Goal: Use online tool/utility: Utilize a website feature to perform a specific function

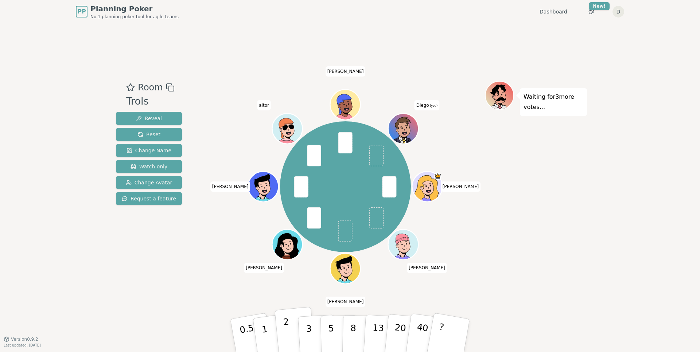
click at [288, 329] on p "2" at bounding box center [287, 337] width 9 height 40
click at [199, 275] on div "Room Trols Reveal Reset Change Name Watch only Change Avatar Request a feature …" at bounding box center [350, 181] width 474 height 200
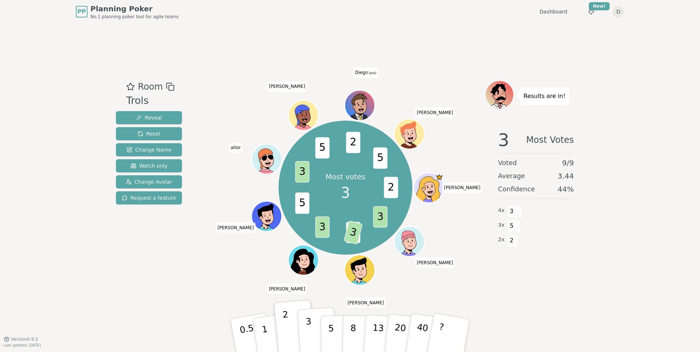
click at [314, 328] on button "3" at bounding box center [317, 335] width 40 height 57
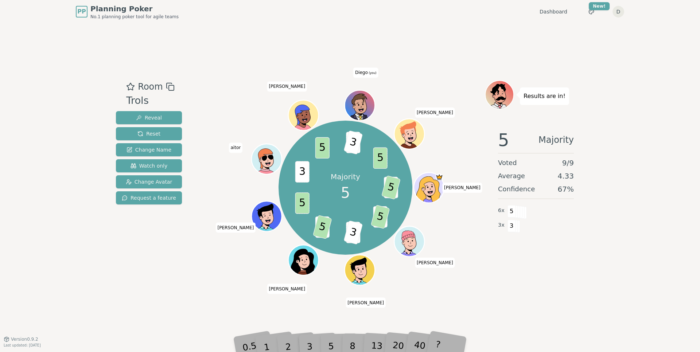
click at [340, 339] on div "5" at bounding box center [339, 335] width 22 height 26
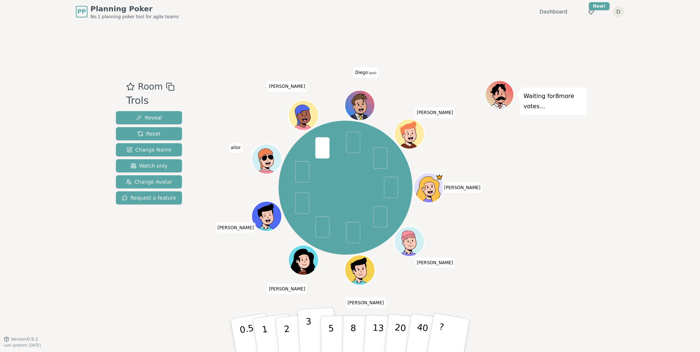
click at [306, 333] on p "3" at bounding box center [309, 336] width 8 height 40
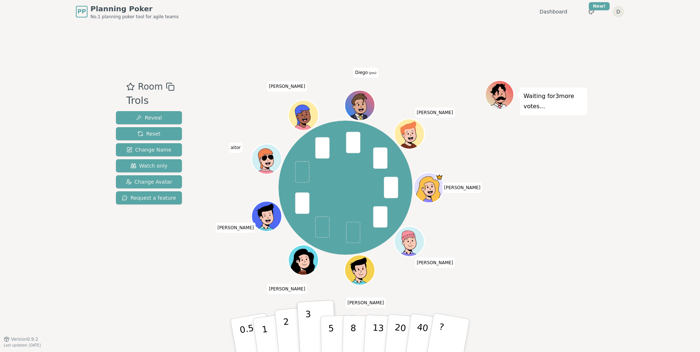
click at [296, 337] on button "2" at bounding box center [295, 336] width 42 height 58
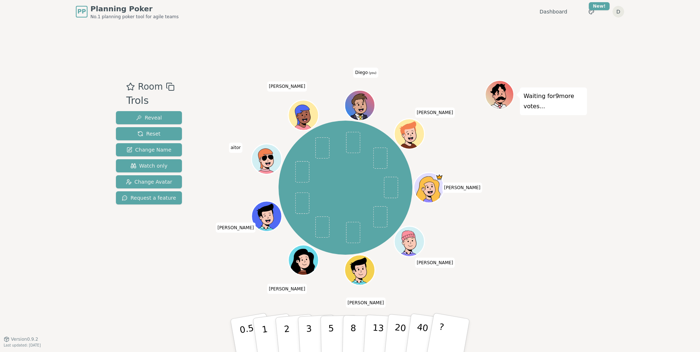
click at [231, 272] on div "[PERSON_NAME] [PERSON_NAME] aitor [PERSON_NAME] Diego (you) [PERSON_NAME]" at bounding box center [345, 187] width 279 height 189
click at [354, 322] on p "8" at bounding box center [353, 335] width 6 height 39
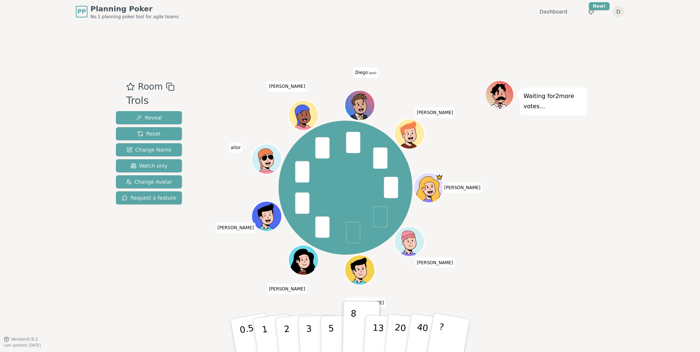
click at [207, 283] on div "Room Trols Reveal Reset Change Name Watch only Change Avatar Request a feature …" at bounding box center [350, 181] width 474 height 316
click at [351, 325] on p "8" at bounding box center [353, 335] width 6 height 39
